Goal: Navigation & Orientation: Go to known website

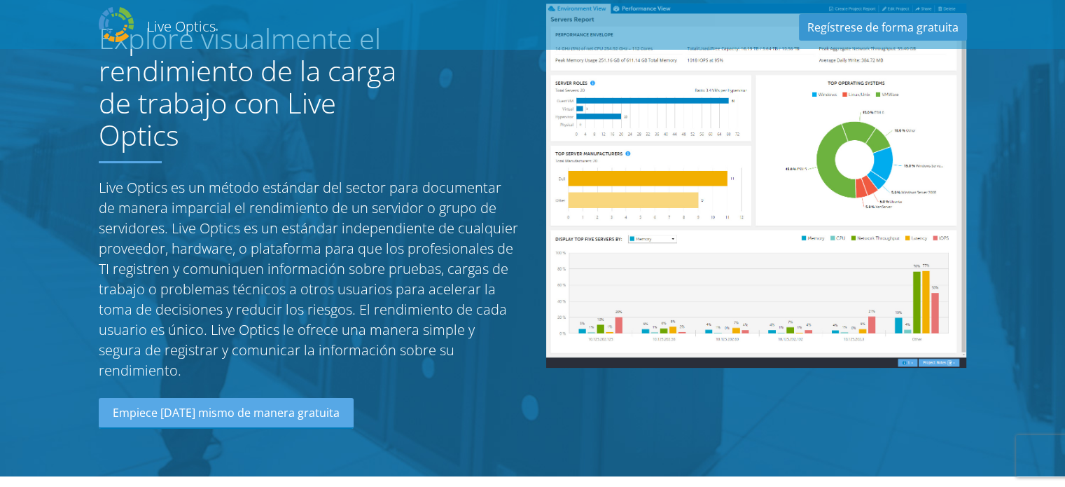
click at [706, 214] on img at bounding box center [756, 186] width 420 height 364
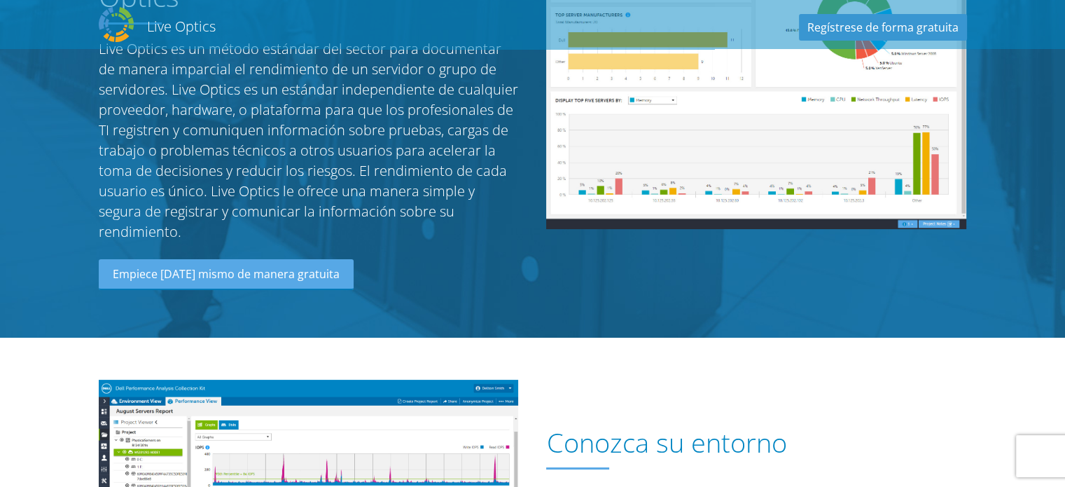
scroll to position [420, 0]
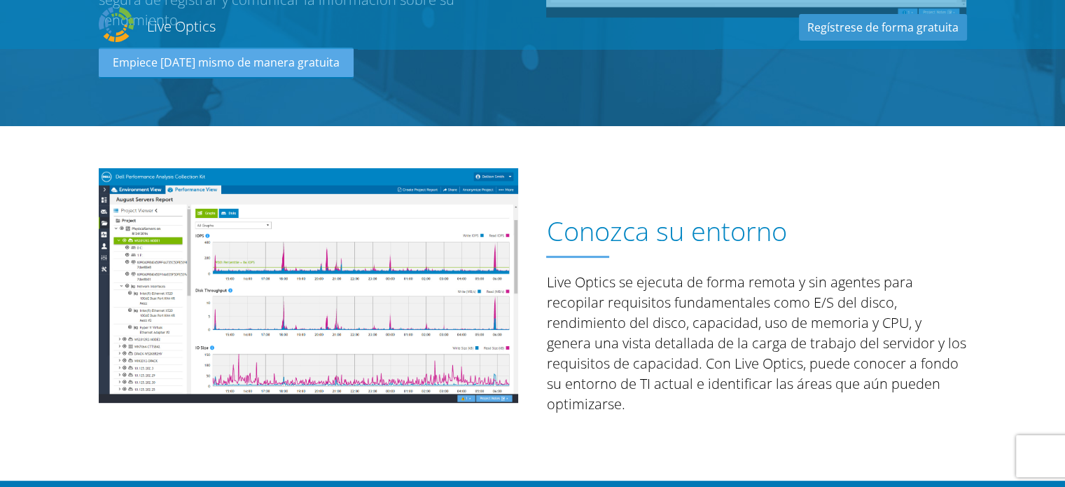
click at [400, 264] on img at bounding box center [309, 285] width 420 height 235
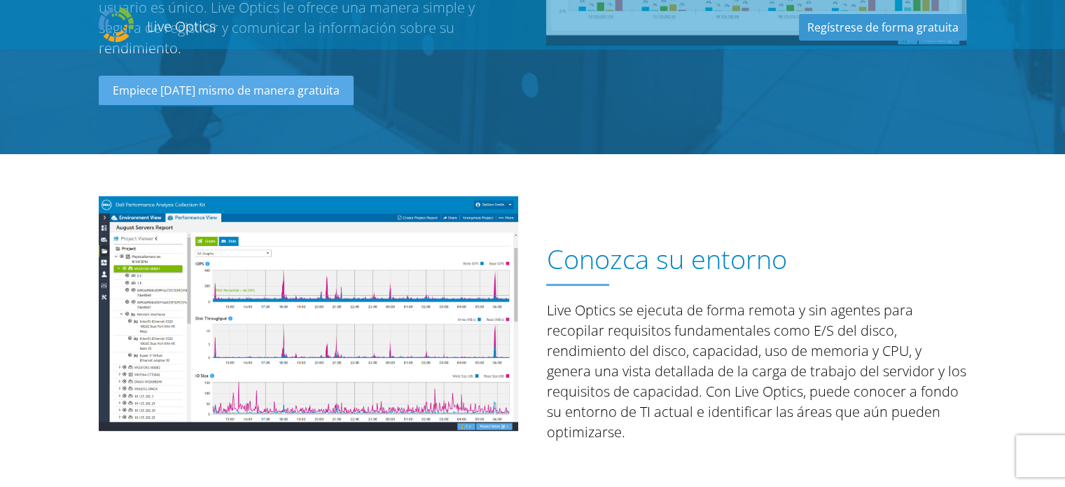
scroll to position [430, 0]
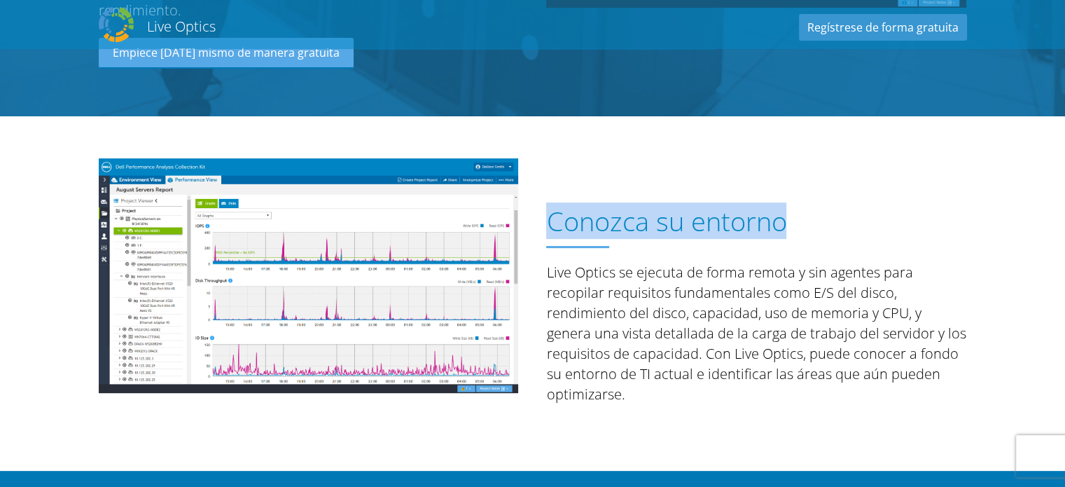
drag, startPoint x: 566, startPoint y: 193, endPoint x: 790, endPoint y: 205, distance: 224.4
click at [790, 206] on h1 "Conozca su entorno" at bounding box center [752, 221] width 413 height 31
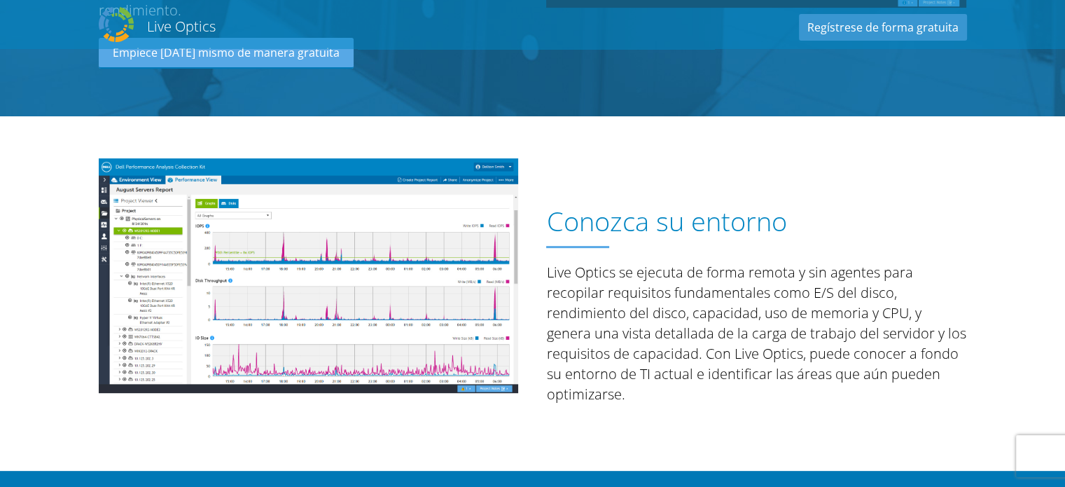
click at [666, 281] on p "Live Optics se ejecuta de forma remota y sin agentes para recopilar requisitos …" at bounding box center [756, 333] width 420 height 142
drag, startPoint x: 552, startPoint y: 195, endPoint x: 628, endPoint y: 367, distance: 188.1
click at [628, 367] on div "Conozca su entorno Live Optics se ejecuta de forma remota y sin agentes para re…" at bounding box center [756, 281] width 420 height 246
click at [376, 248] on img at bounding box center [309, 275] width 420 height 235
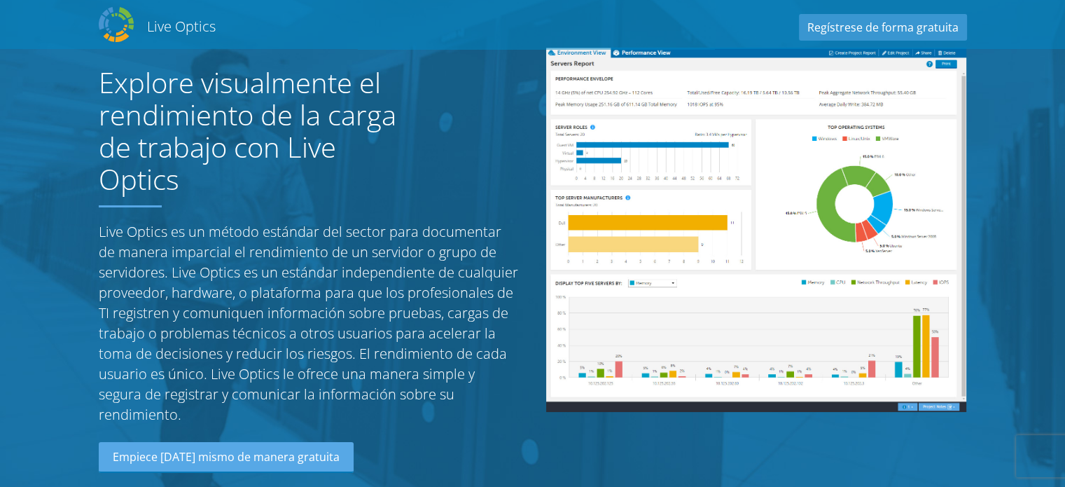
scroll to position [0, 0]
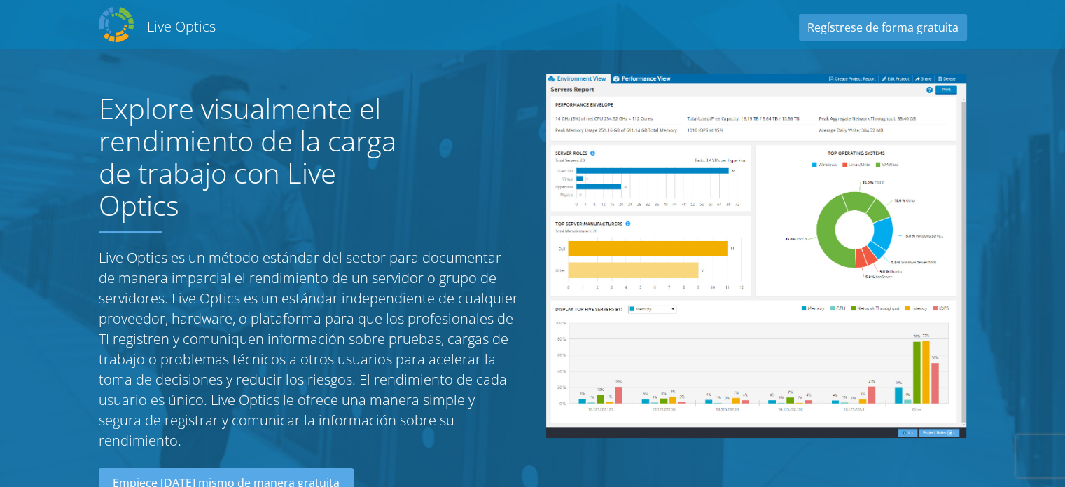
click at [664, 183] on img at bounding box center [756, 256] width 420 height 364
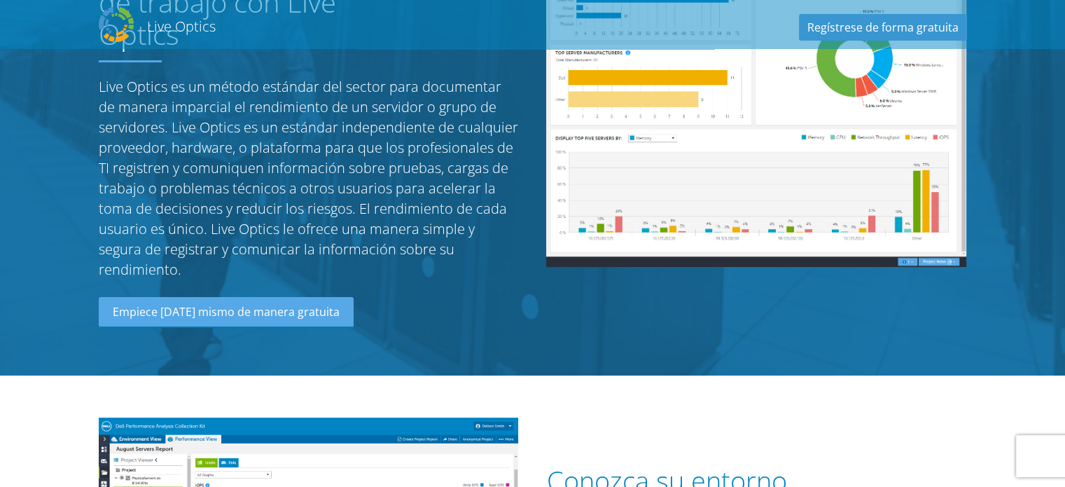
scroll to position [420, 0]
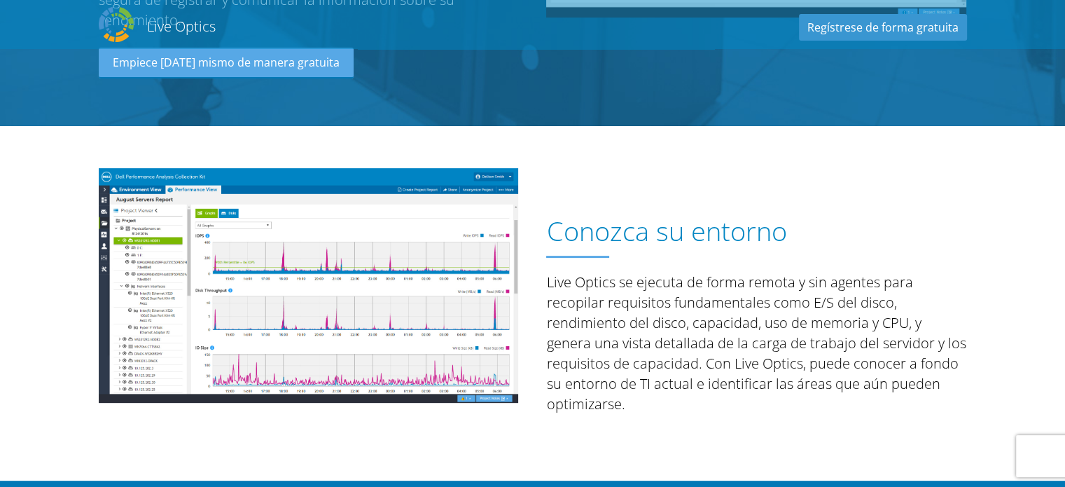
click at [314, 399] on div "Conozca su entorno Live Optics se ejecuta de forma remota y sin agentes para re…" at bounding box center [533, 303] width 896 height 354
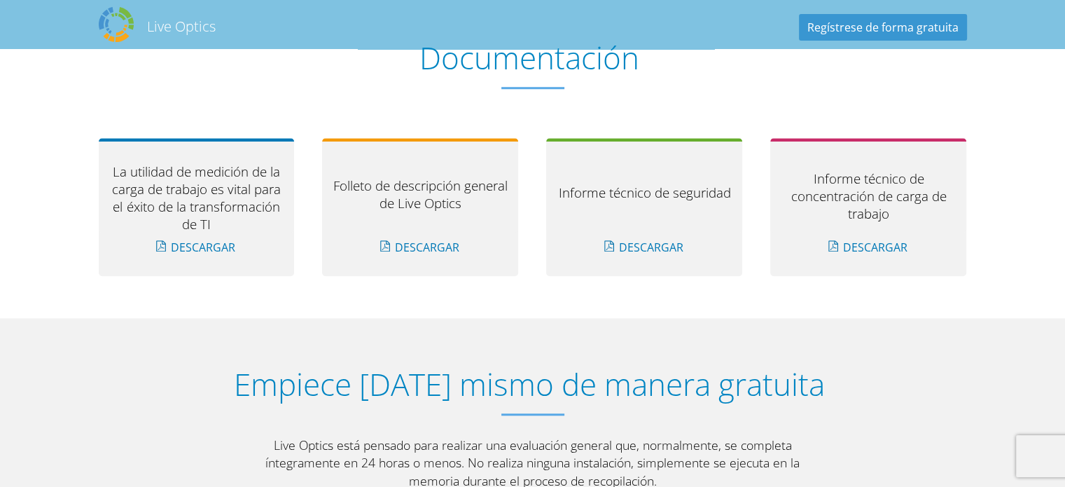
scroll to position [1330, 0]
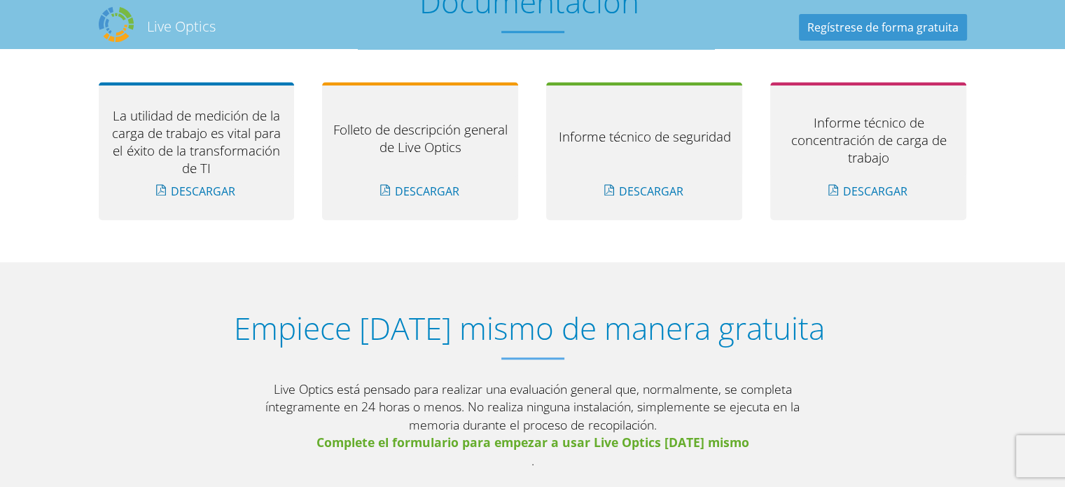
click at [179, 27] on h2 "Live Optics" at bounding box center [181, 26] width 69 height 19
click at [165, 27] on h2 "Live Optics" at bounding box center [181, 26] width 69 height 19
click at [156, 27] on h2 "Live Optics" at bounding box center [181, 26] width 69 height 19
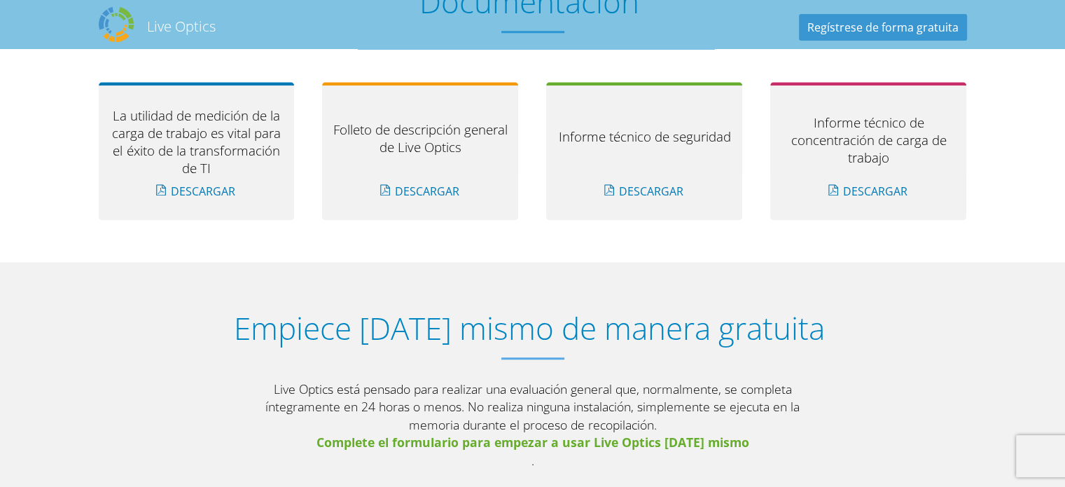
click at [209, 29] on h2 "Live Optics" at bounding box center [181, 26] width 69 height 19
drag, startPoint x: 217, startPoint y: 29, endPoint x: 150, endPoint y: 28, distance: 67.2
click at [150, 28] on div "Live Optics Live Optics Regístrese de forma gratuita" at bounding box center [533, 25] width 896 height 42
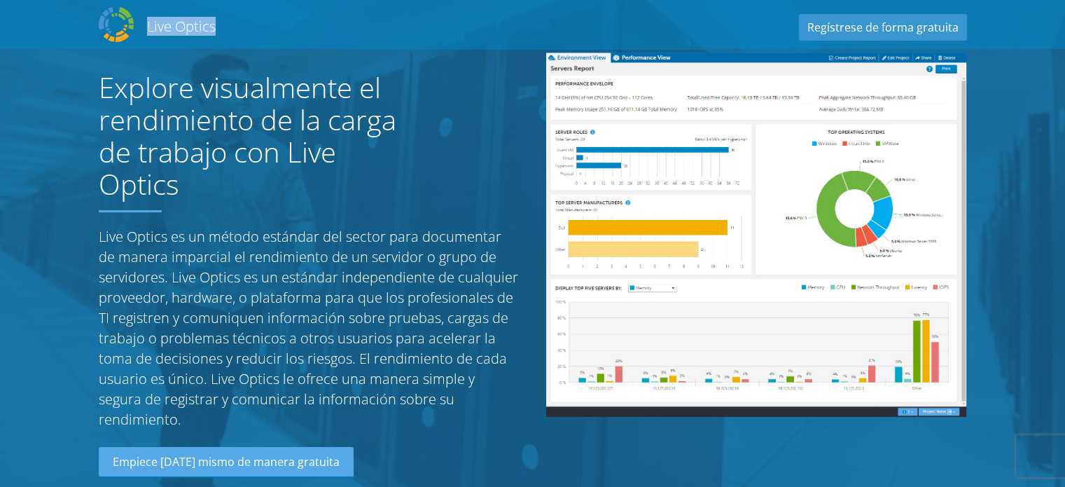
scroll to position [0, 0]
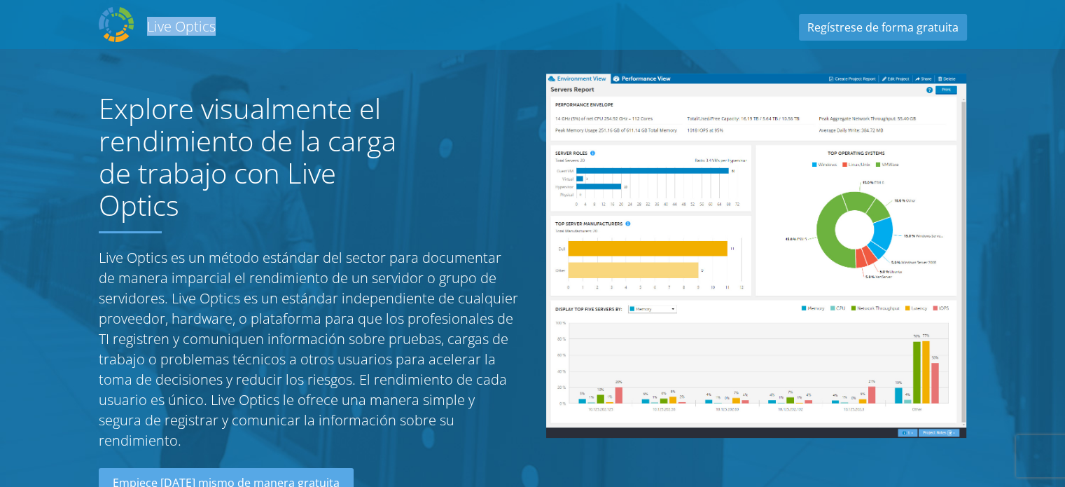
copy h2 "Live Optics"
